Goal: Communication & Community: Answer question/provide support

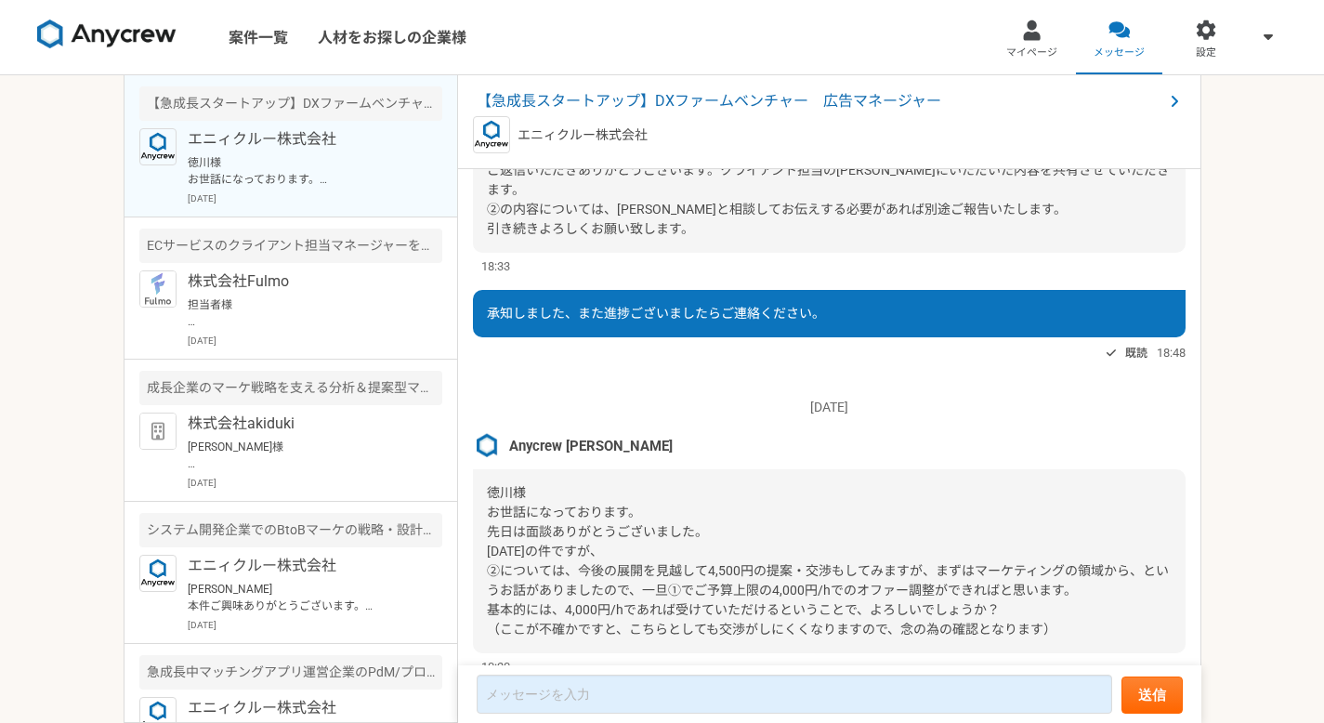
scroll to position [2174, 0]
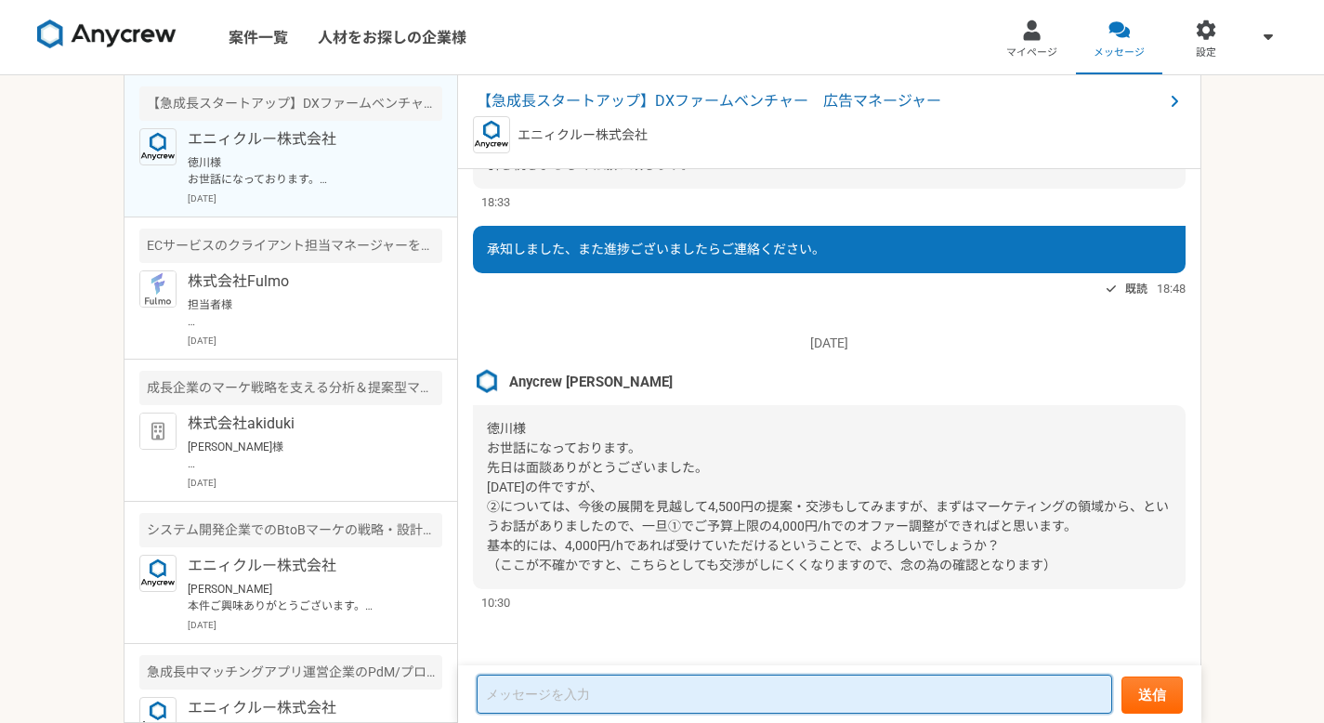
click at [632, 694] on textarea at bounding box center [794, 693] width 635 height 39
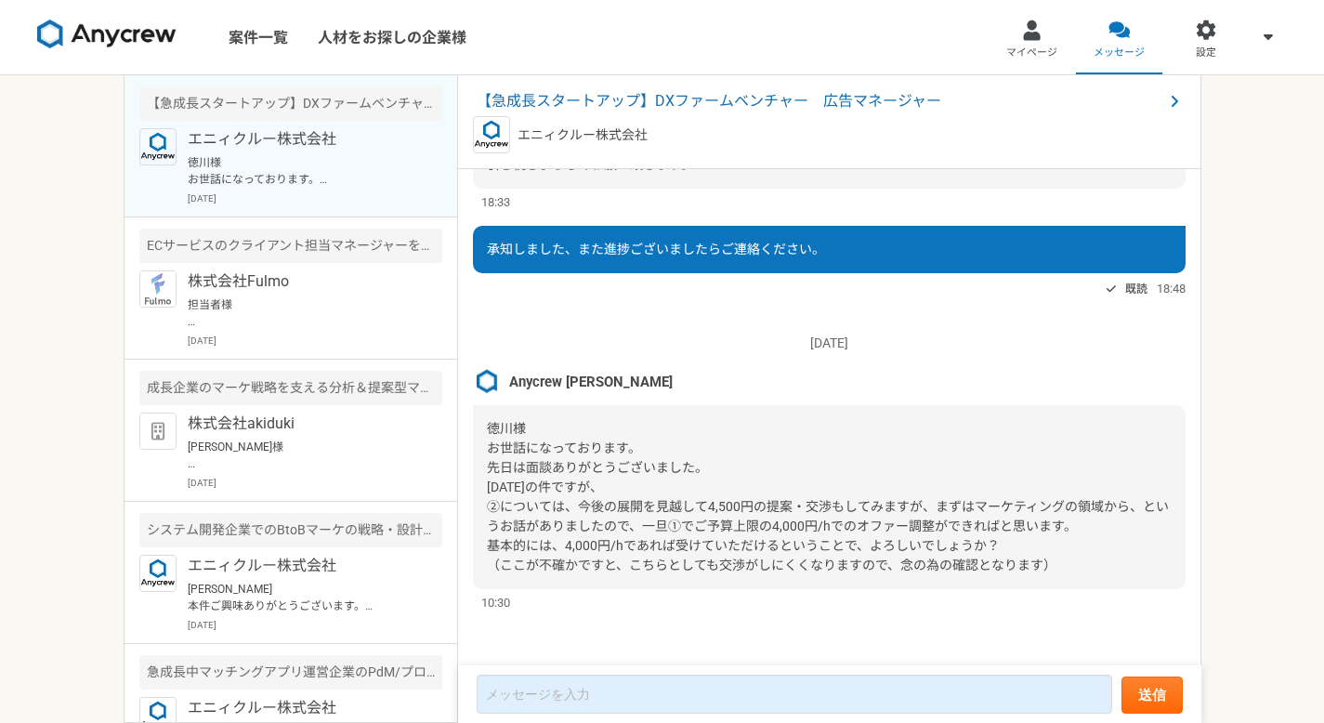
click at [823, 445] on div "徳川様 お世話になっております。 先日は面談ありがとうございました。 昨日の件ですが、 ②については、今後の展開を見越して4,500円の提案・交渉もしてみます…" at bounding box center [829, 497] width 712 height 184
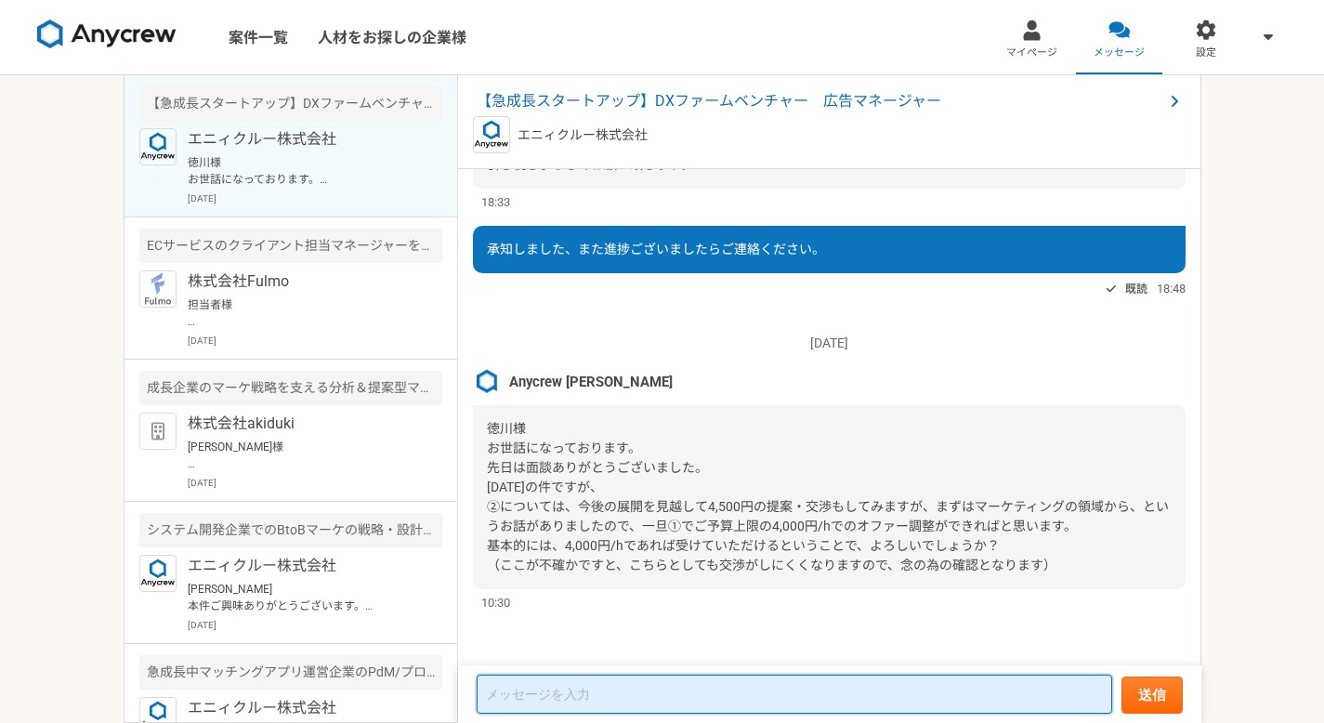
click at [680, 688] on textarea at bounding box center [794, 693] width 635 height 39
type textarea "お"
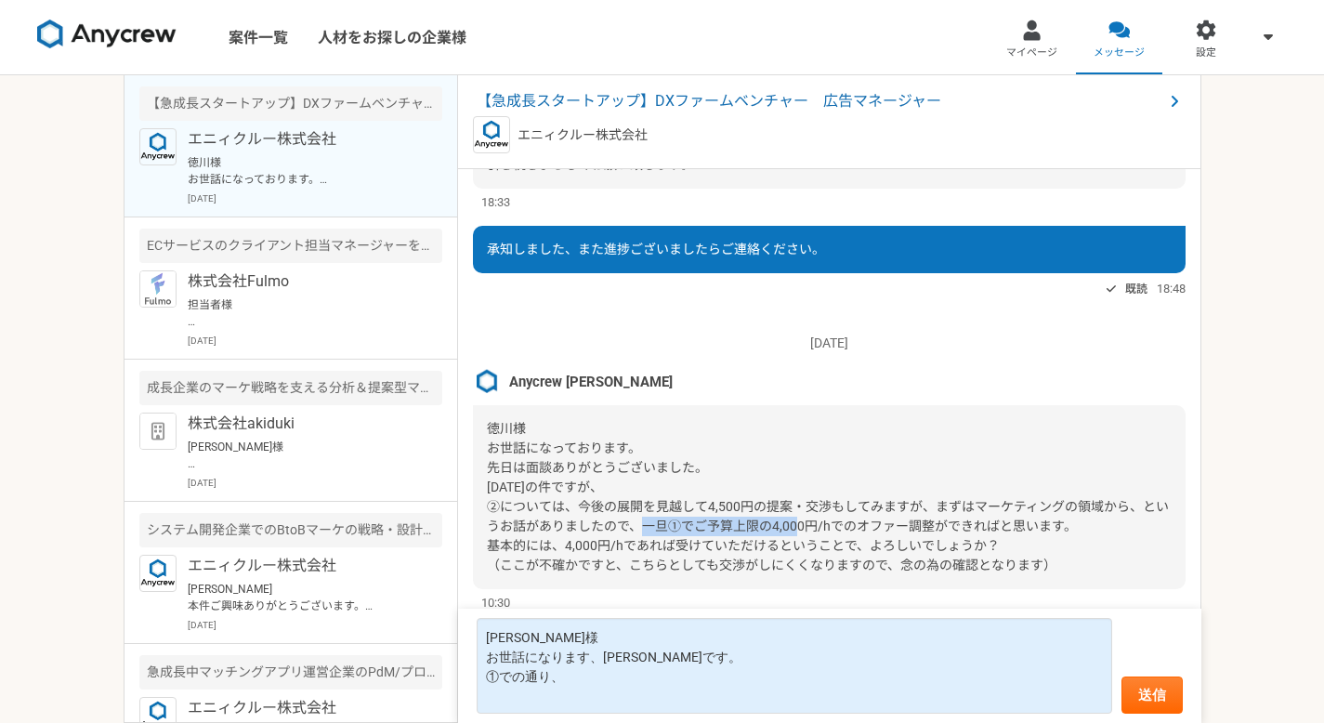
drag, startPoint x: 722, startPoint y: 524, endPoint x: 846, endPoint y: 527, distance: 124.5
click at [846, 527] on span "徳川様 お世話になっております。 先日は面談ありがとうございました。 昨日の件ですが、 ②については、今後の展開を見越して4,500円の提案・交渉もしてみます…" at bounding box center [828, 496] width 682 height 151
copy span "ご予算上限の4,000円/h"
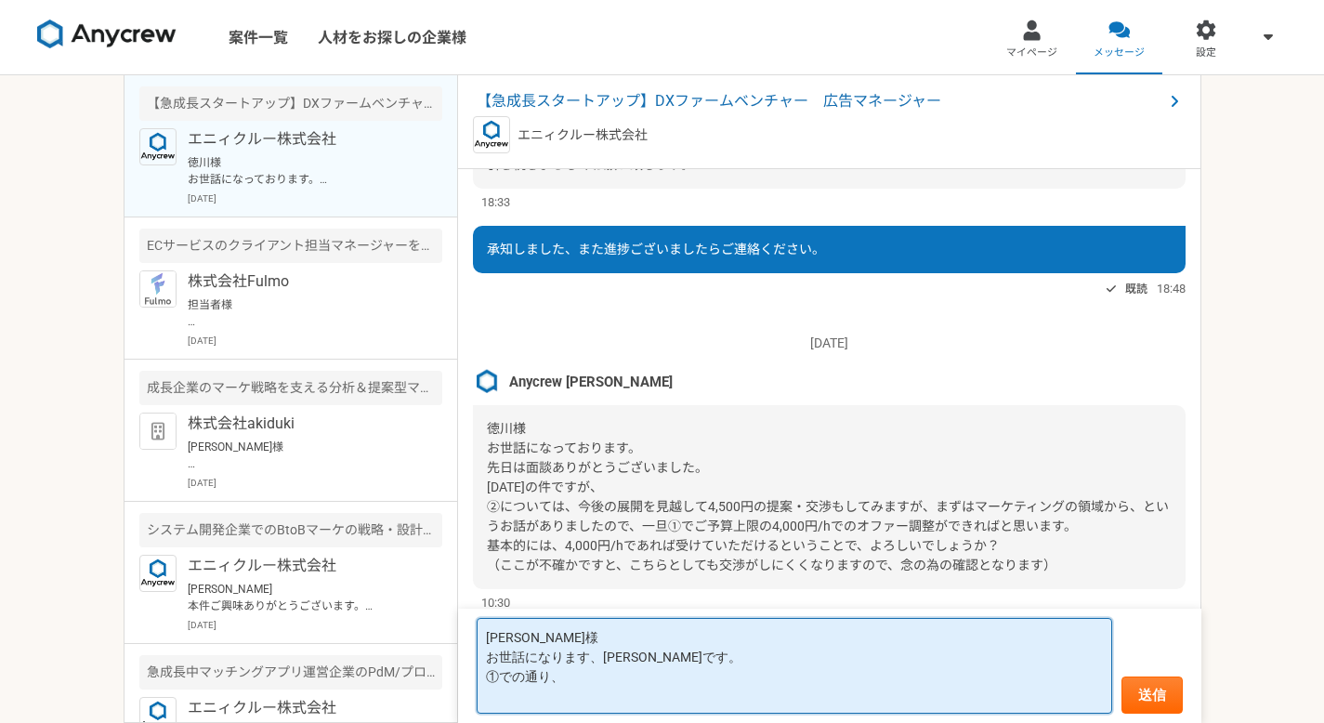
click at [600, 700] on textarea "小川様 お世話になります、徳川です。 ①での通り、" at bounding box center [794, 666] width 635 height 96
paste textarea "ご予算上限の4,000円/h"
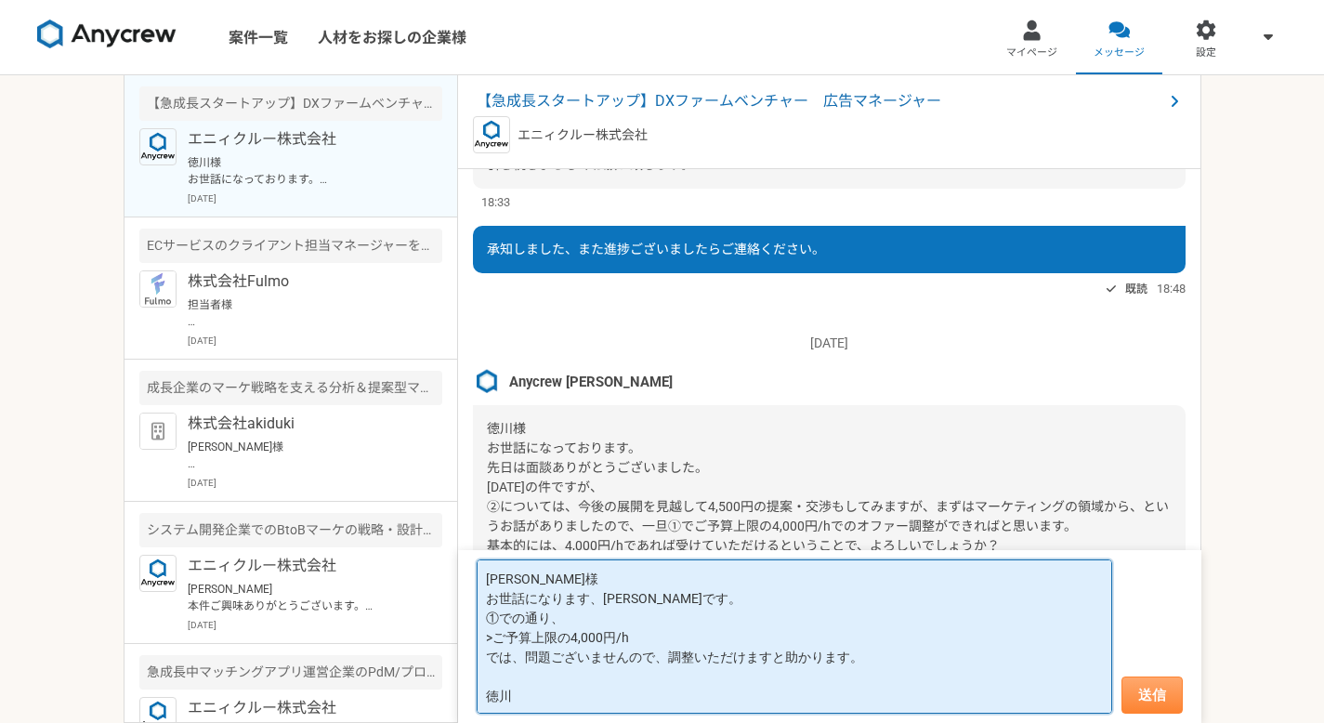
type textarea "小川様 お世話になります、徳川です。 ①での通り、 >ご予算上限の4,000円/h では、問題ございませんので、調整いただけますと助かります。 徳川"
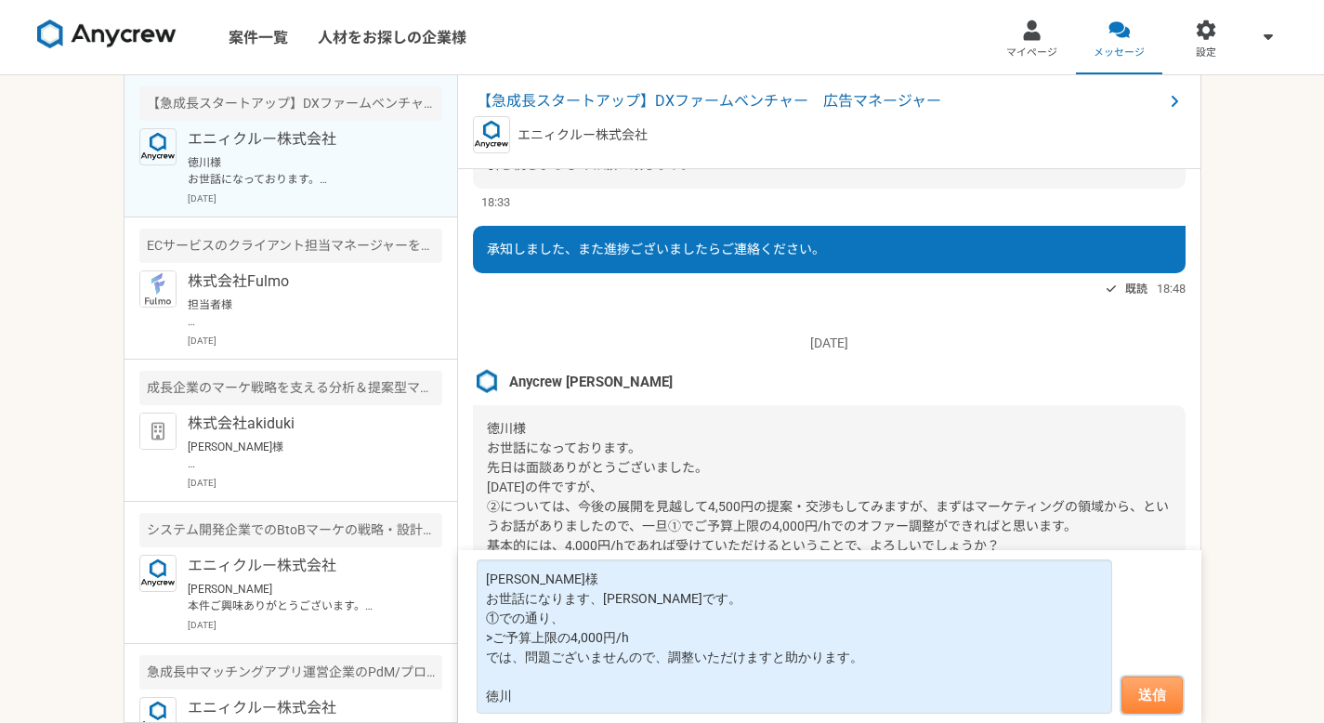
click at [1142, 699] on button "送信" at bounding box center [1151, 694] width 61 height 37
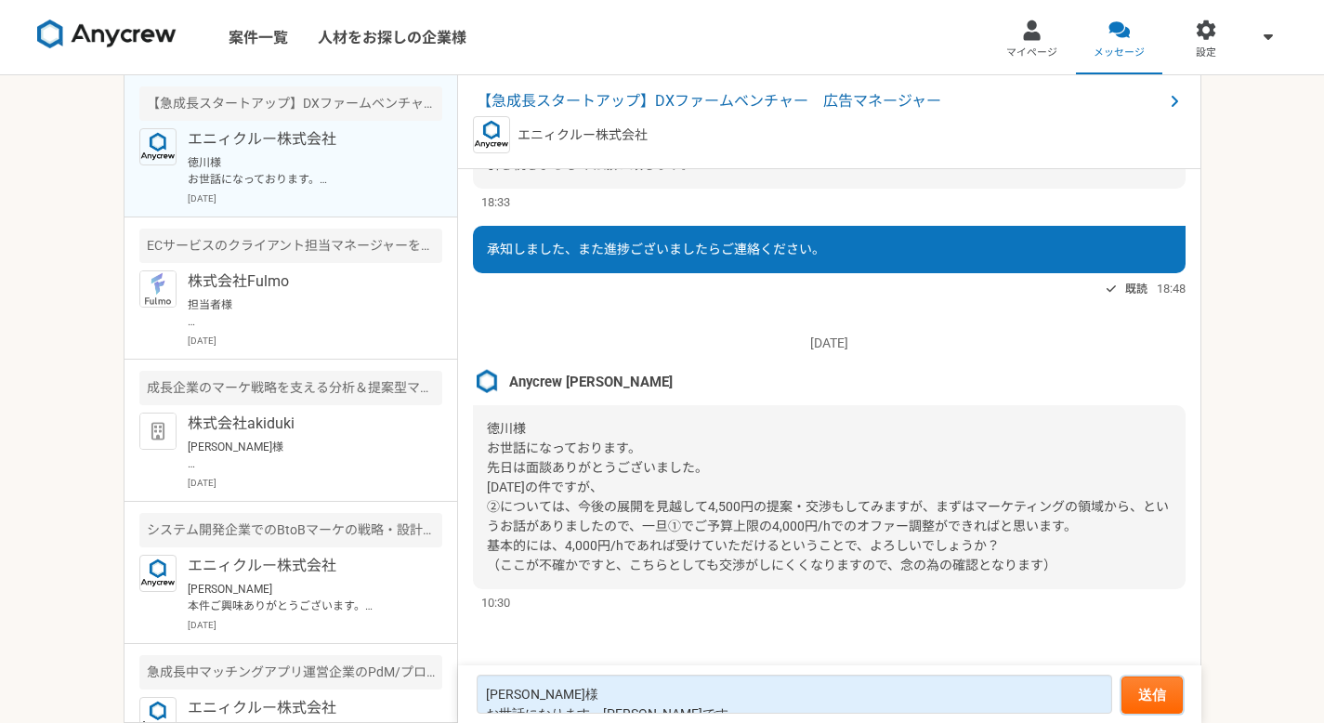
scroll to position [2000, 0]
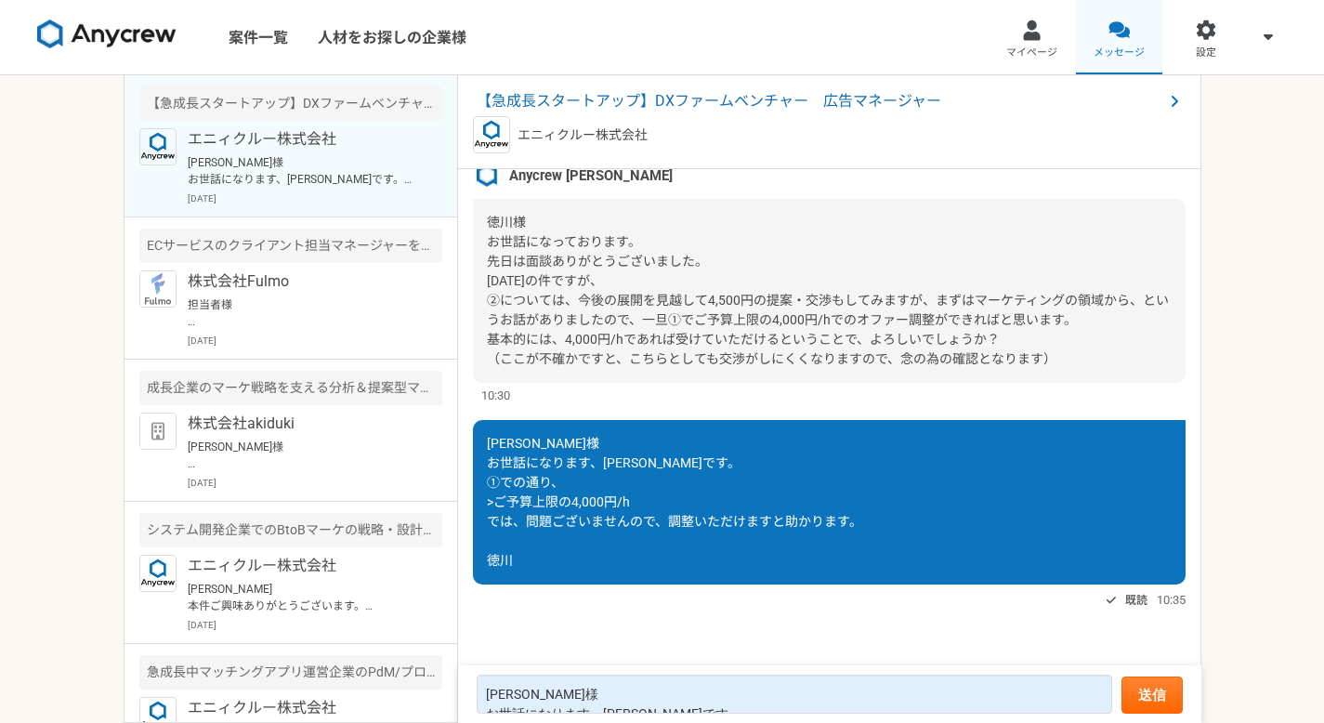
click at [1126, 31] on div at bounding box center [1118, 30] width 21 height 21
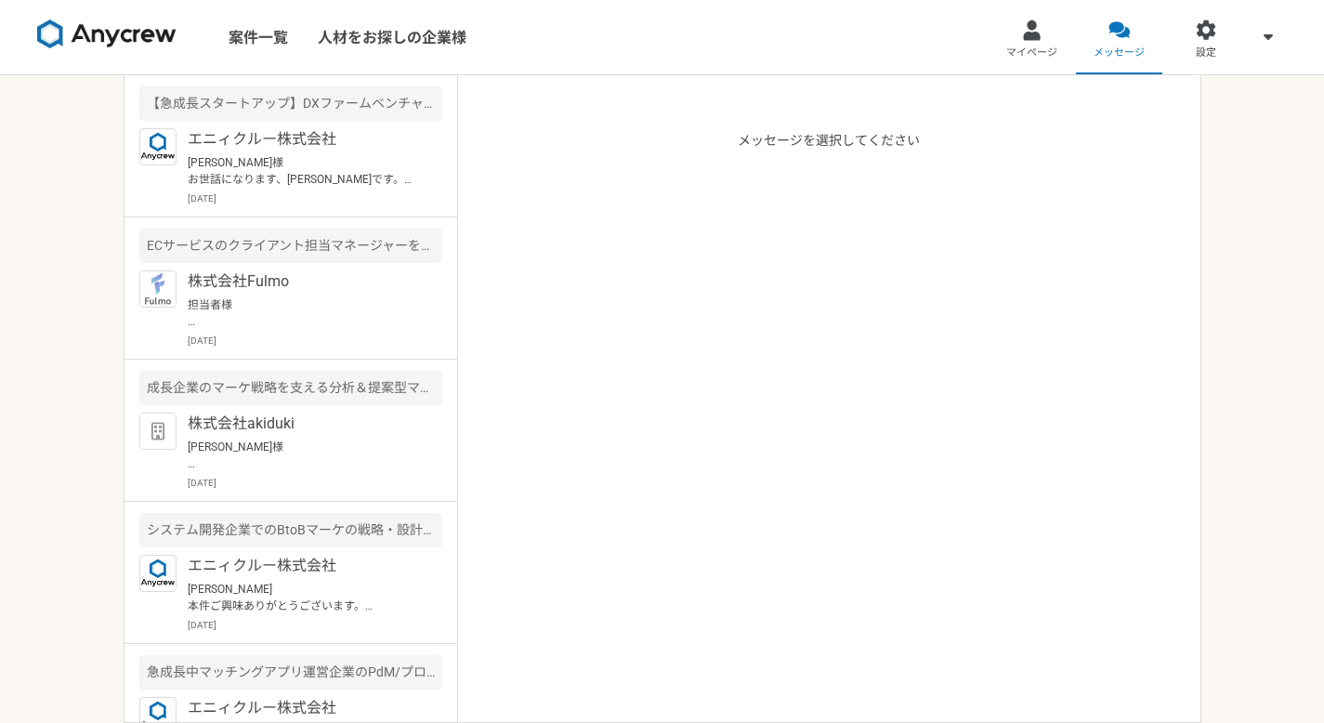
click at [1028, 37] on div at bounding box center [1031, 30] width 21 height 21
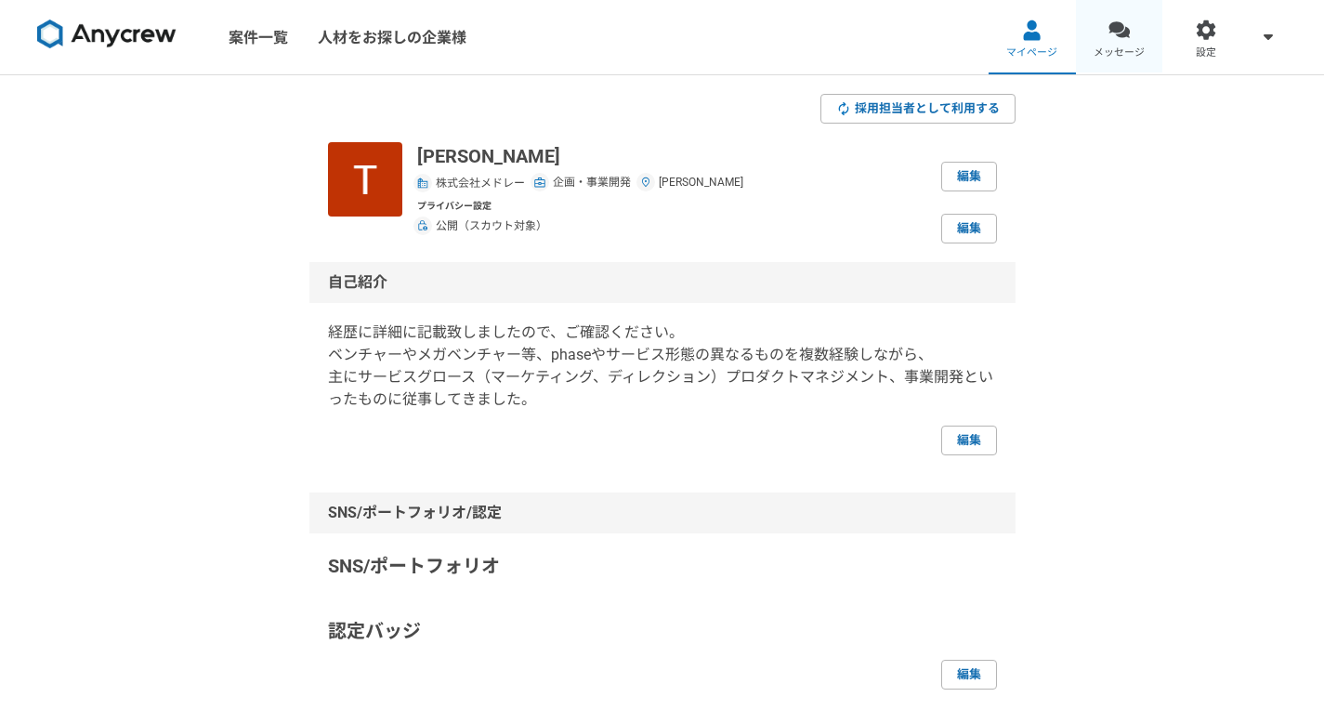
click at [1110, 19] on link "メッセージ" at bounding box center [1119, 37] width 87 height 74
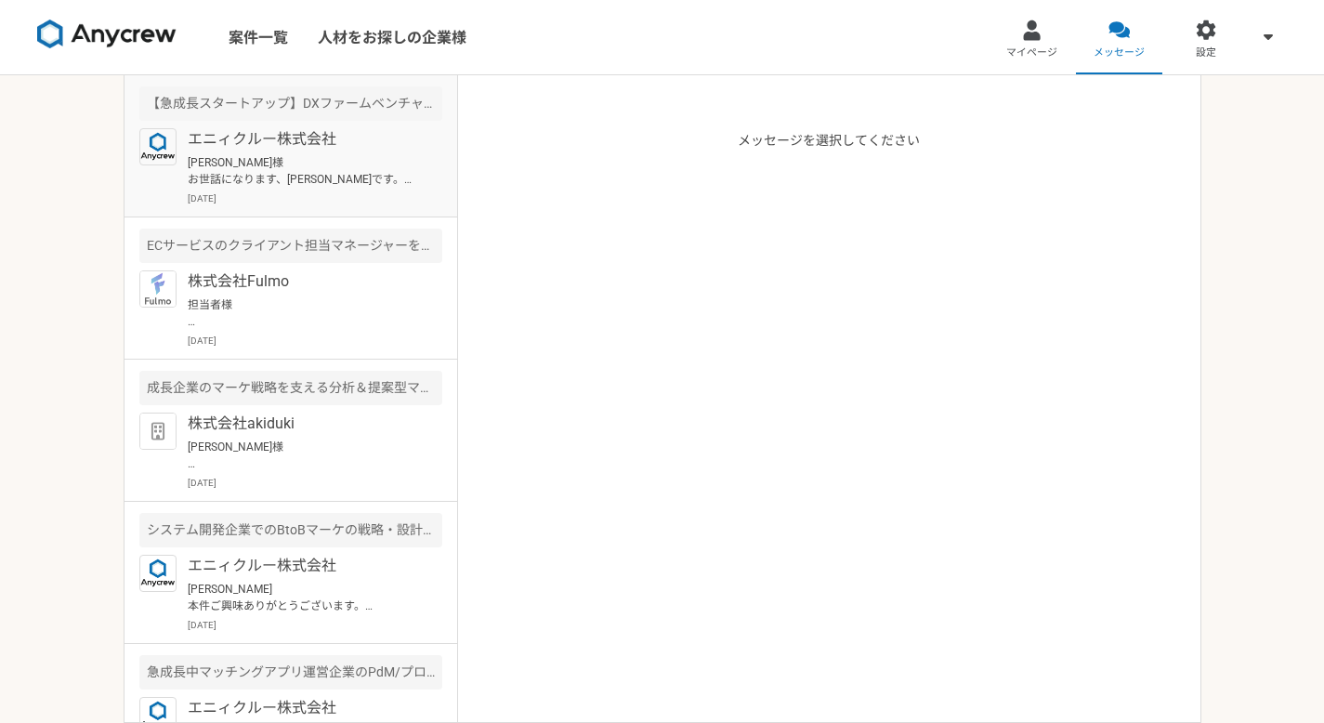
click at [396, 147] on p "エニィクルー株式会社" at bounding box center [302, 139] width 229 height 22
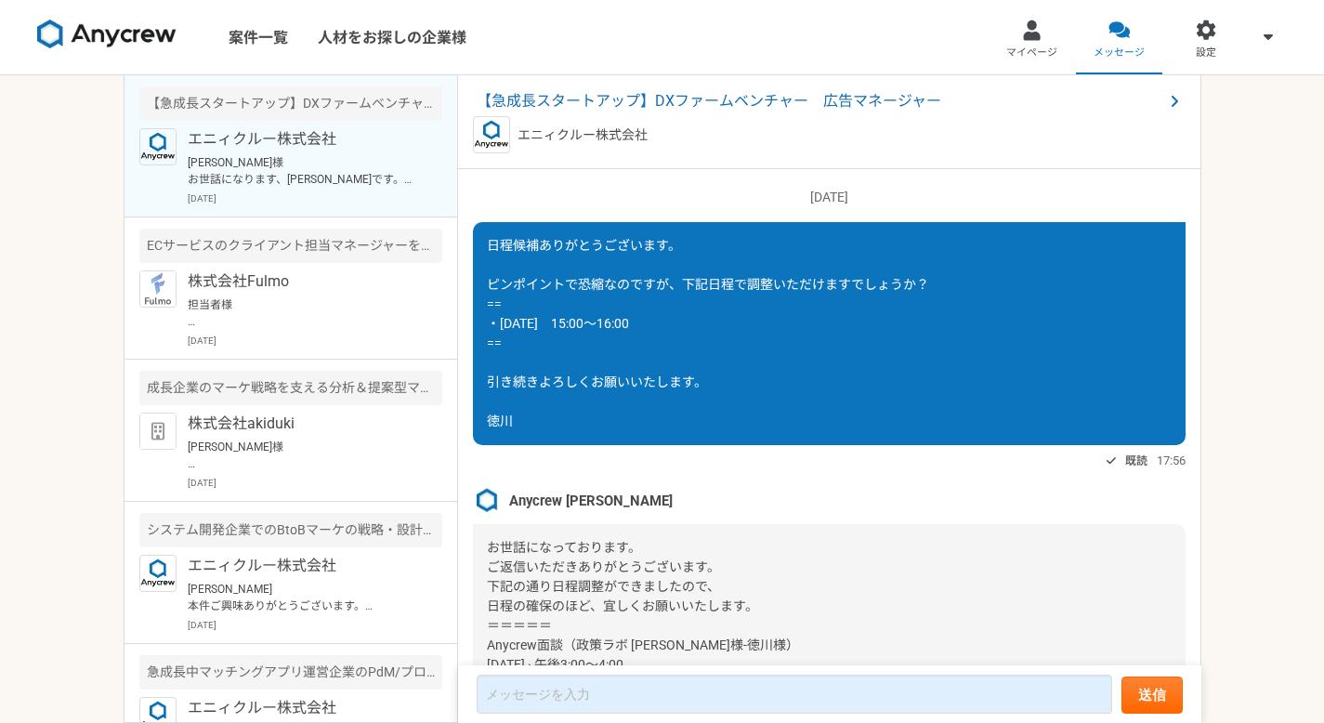
scroll to position [2004, 0]
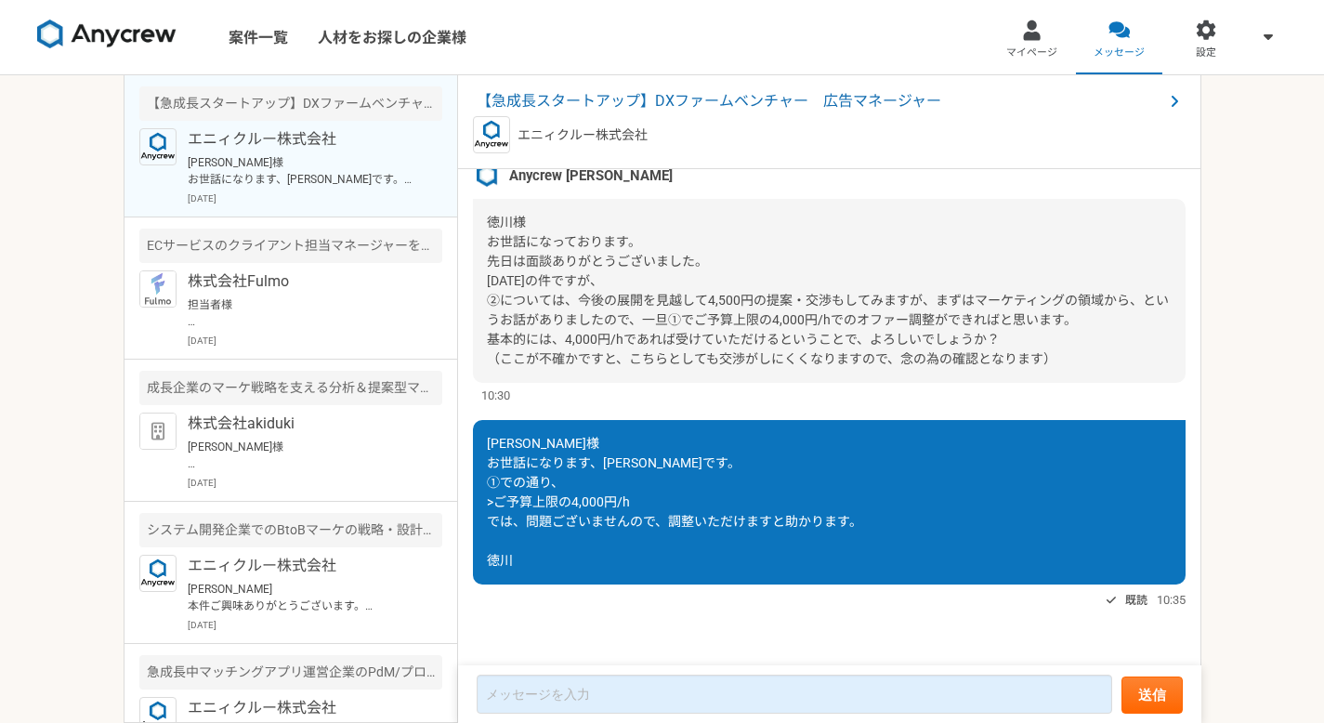
click at [1035, 52] on span "マイページ" at bounding box center [1031, 53] width 51 height 15
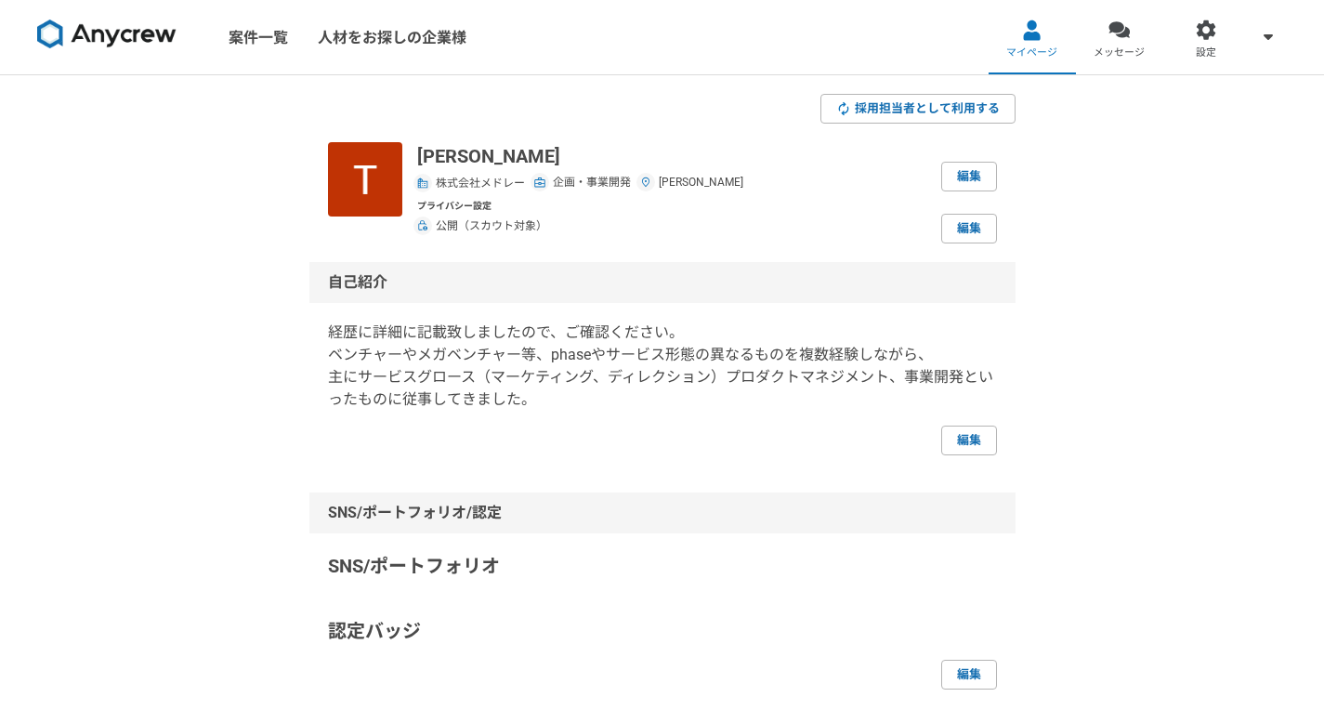
click at [1090, 46] on link "メッセージ" at bounding box center [1119, 37] width 87 height 74
